Goal: Ask a question

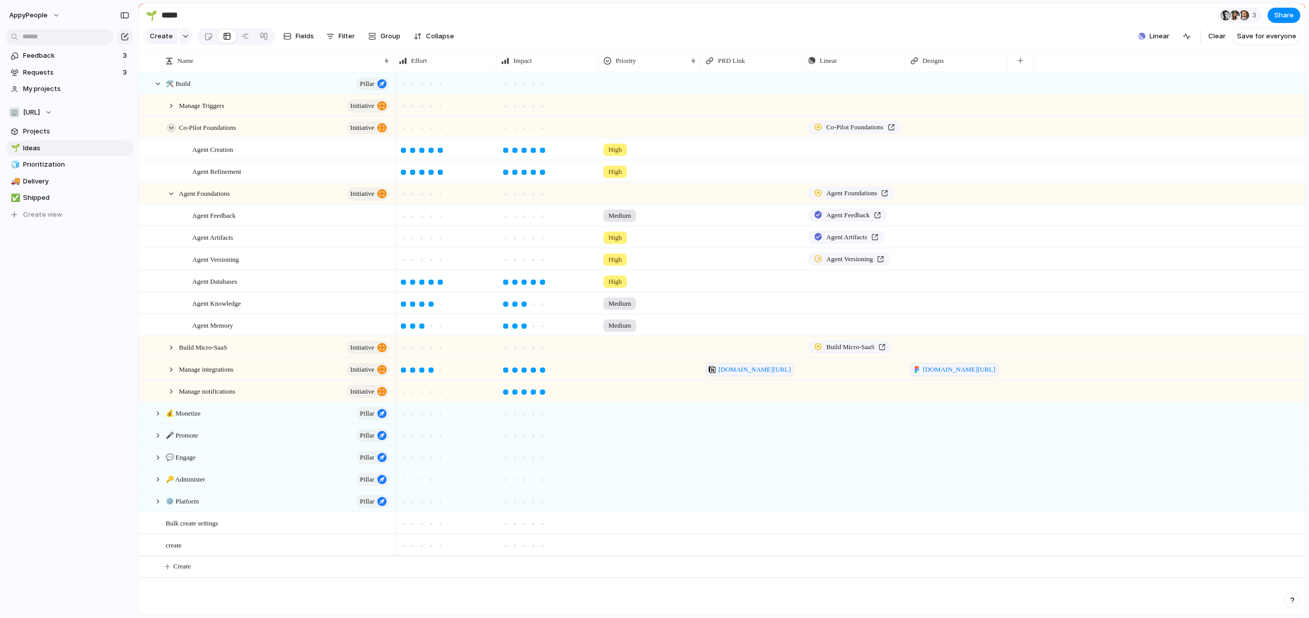
click at [172, 127] on div at bounding box center [171, 127] width 9 height 9
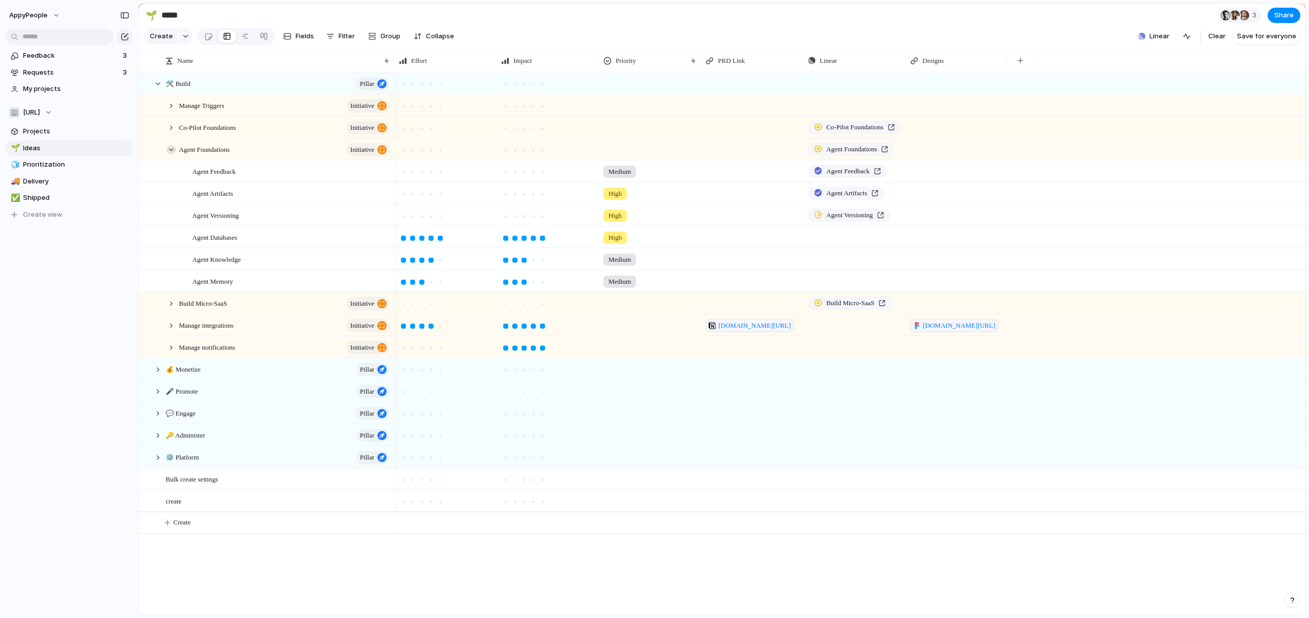
click at [170, 150] on div at bounding box center [171, 149] width 9 height 9
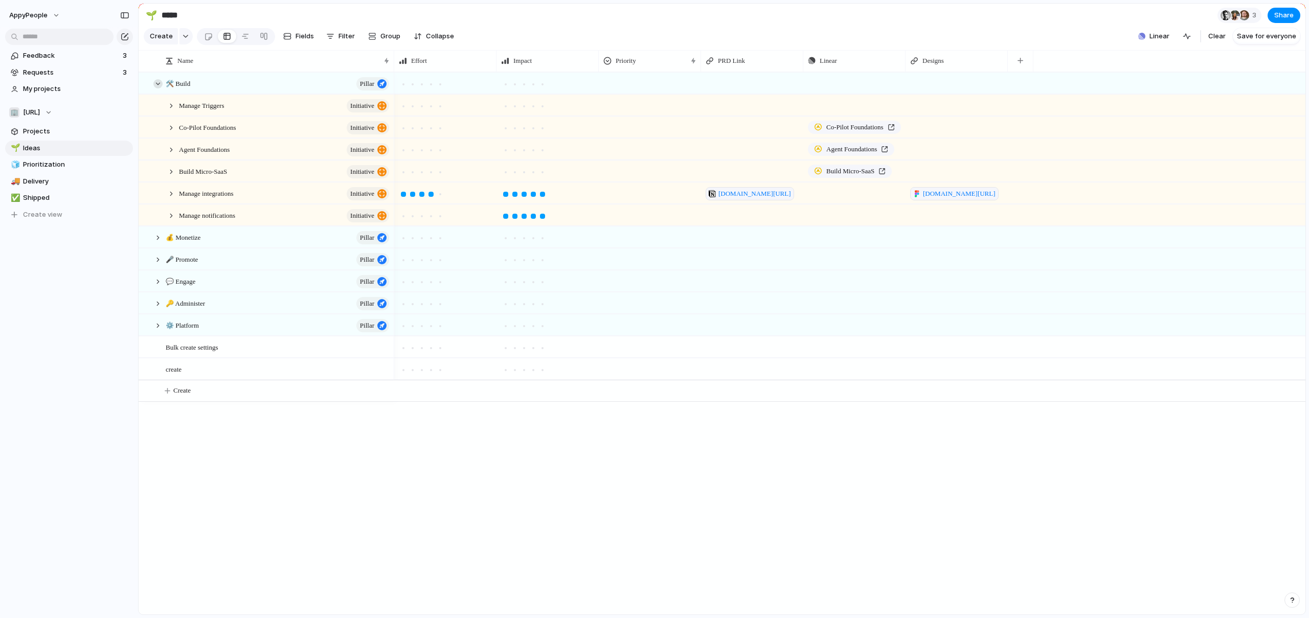
drag, startPoint x: 159, startPoint y: 84, endPoint x: 156, endPoint y: 79, distance: 6.4
click at [159, 84] on div at bounding box center [157, 83] width 9 height 9
